Goal: Transaction & Acquisition: Purchase product/service

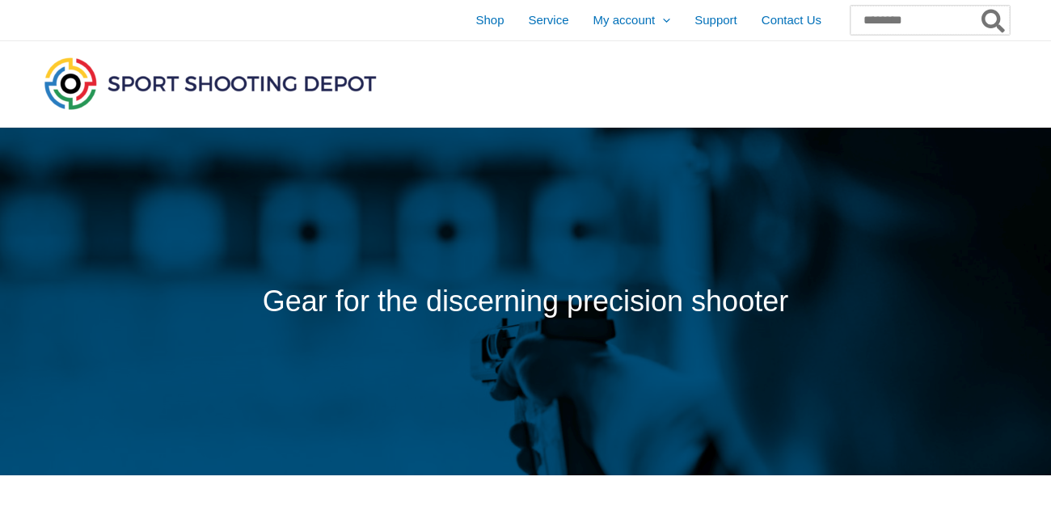
click at [878, 23] on input "Search for:" at bounding box center [929, 20] width 159 height 29
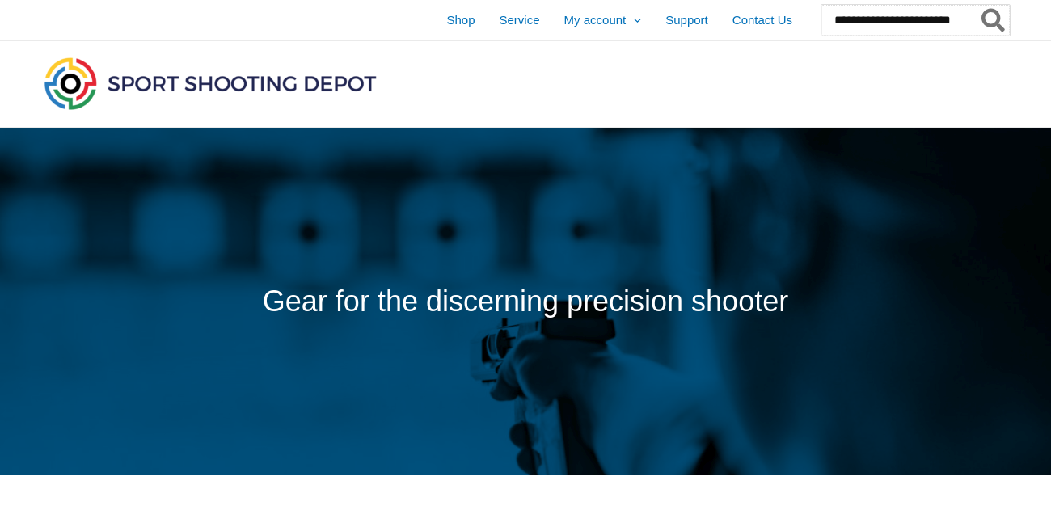
type input "**********"
click at [978, 5] on button "Search" at bounding box center [994, 20] width 32 height 31
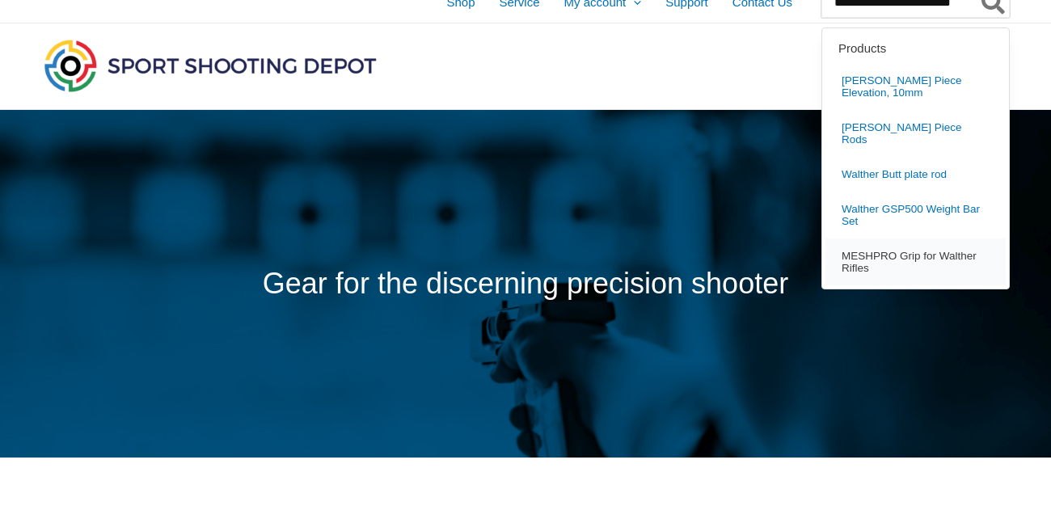
scroll to position [0, 0]
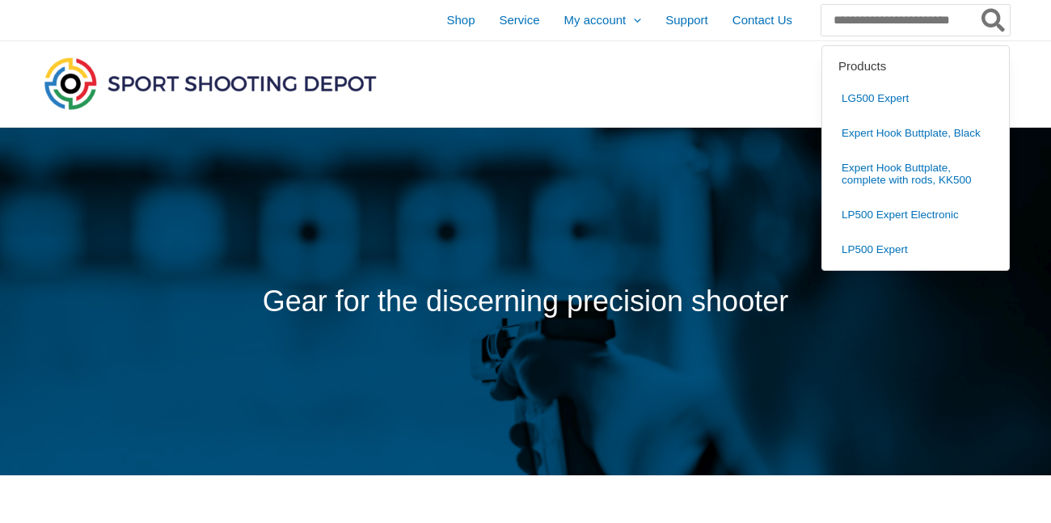
click at [608, 95] on div at bounding box center [366, 84] width 653 height 86
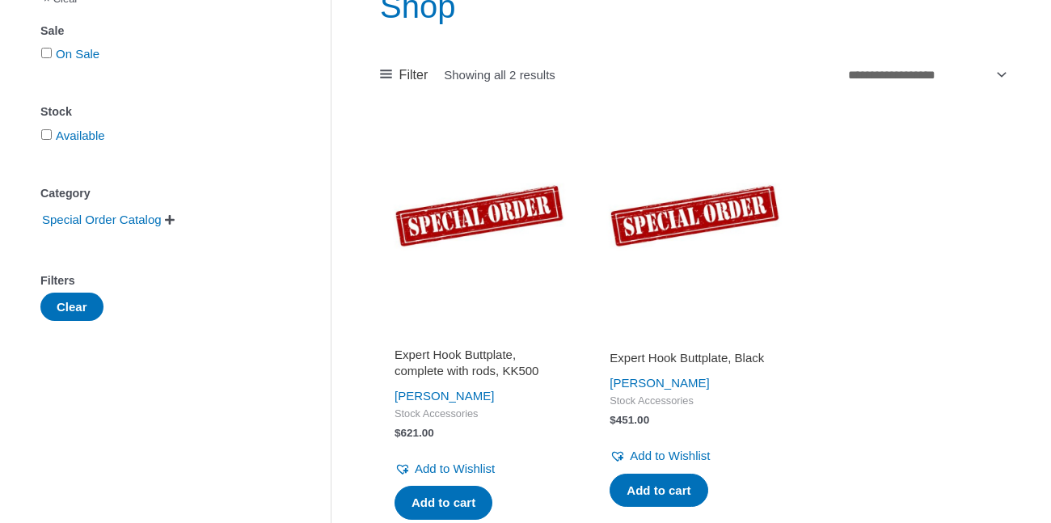
scroll to position [225, 0]
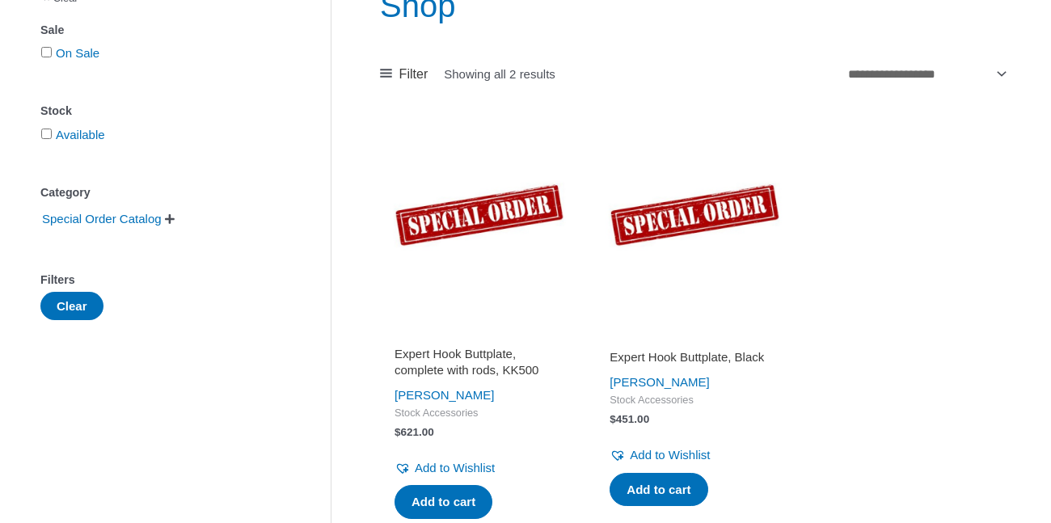
click at [475, 361] on h2 "Expert Hook Buttplate, complete with rods, KK500" at bounding box center [479, 362] width 170 height 32
